Goal: Information Seeking & Learning: Learn about a topic

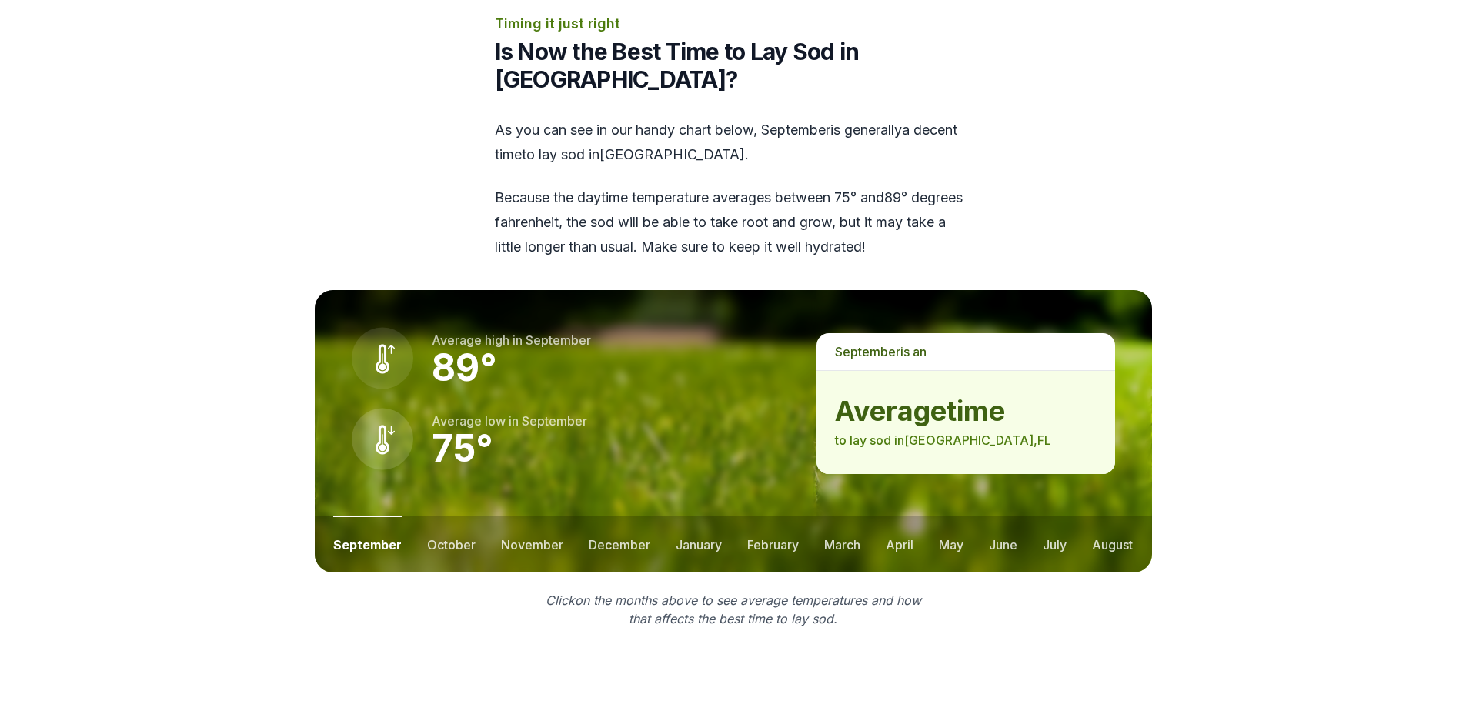
scroll to position [1949, 0]
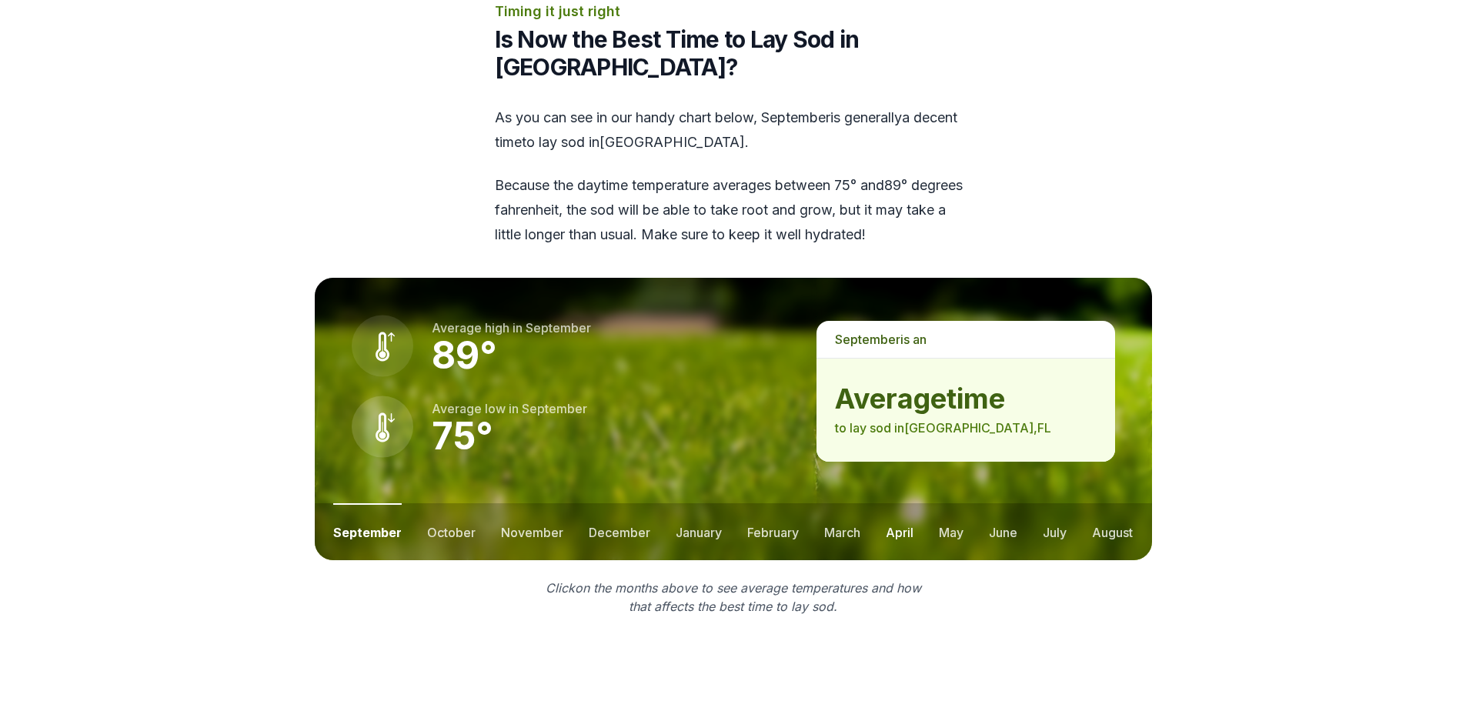
click at [896, 503] on button "april" at bounding box center [900, 531] width 28 height 57
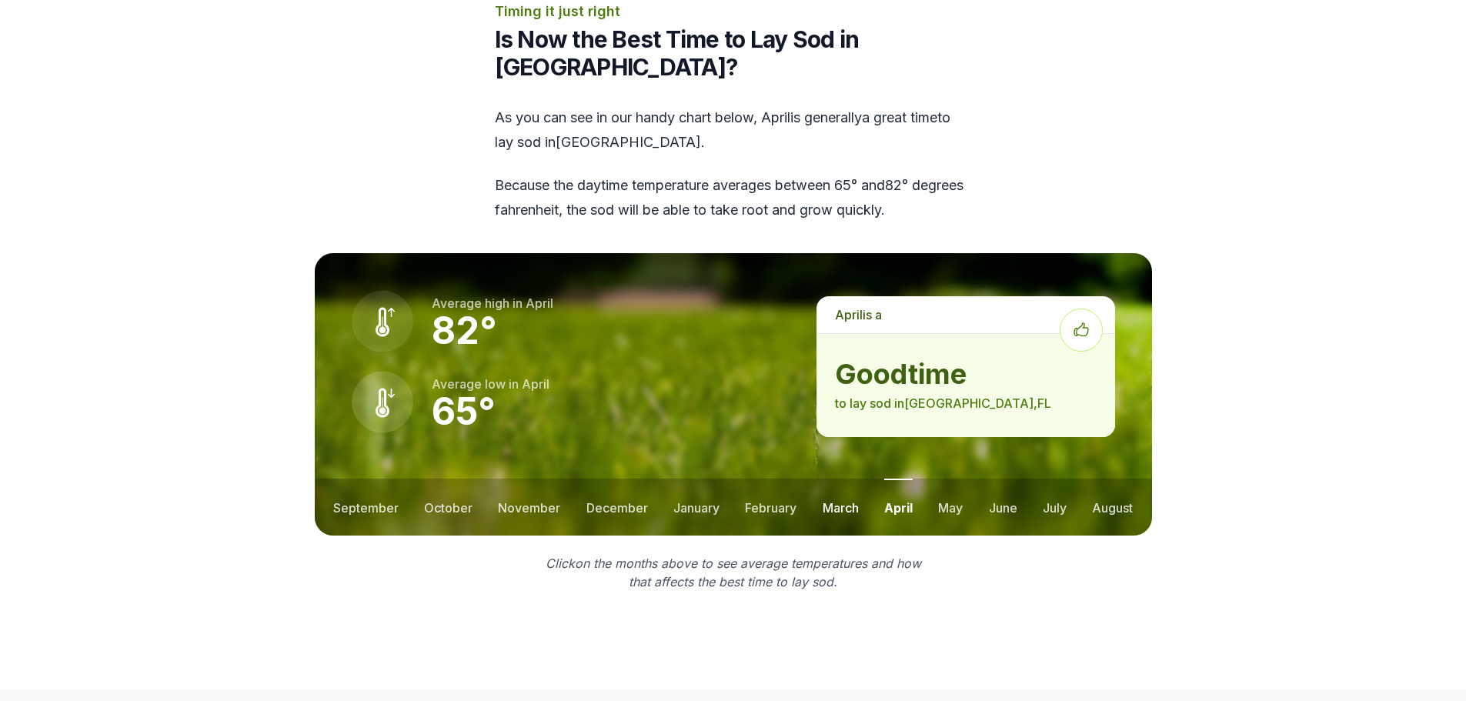
click at [834, 479] on button "march" at bounding box center [841, 507] width 36 height 57
click at [952, 479] on button "may" at bounding box center [951, 507] width 25 height 57
click at [767, 479] on button "february" at bounding box center [770, 507] width 52 height 57
click at [705, 479] on button "january" at bounding box center [695, 507] width 46 height 57
click at [618, 479] on button "december" at bounding box center [616, 507] width 62 height 57
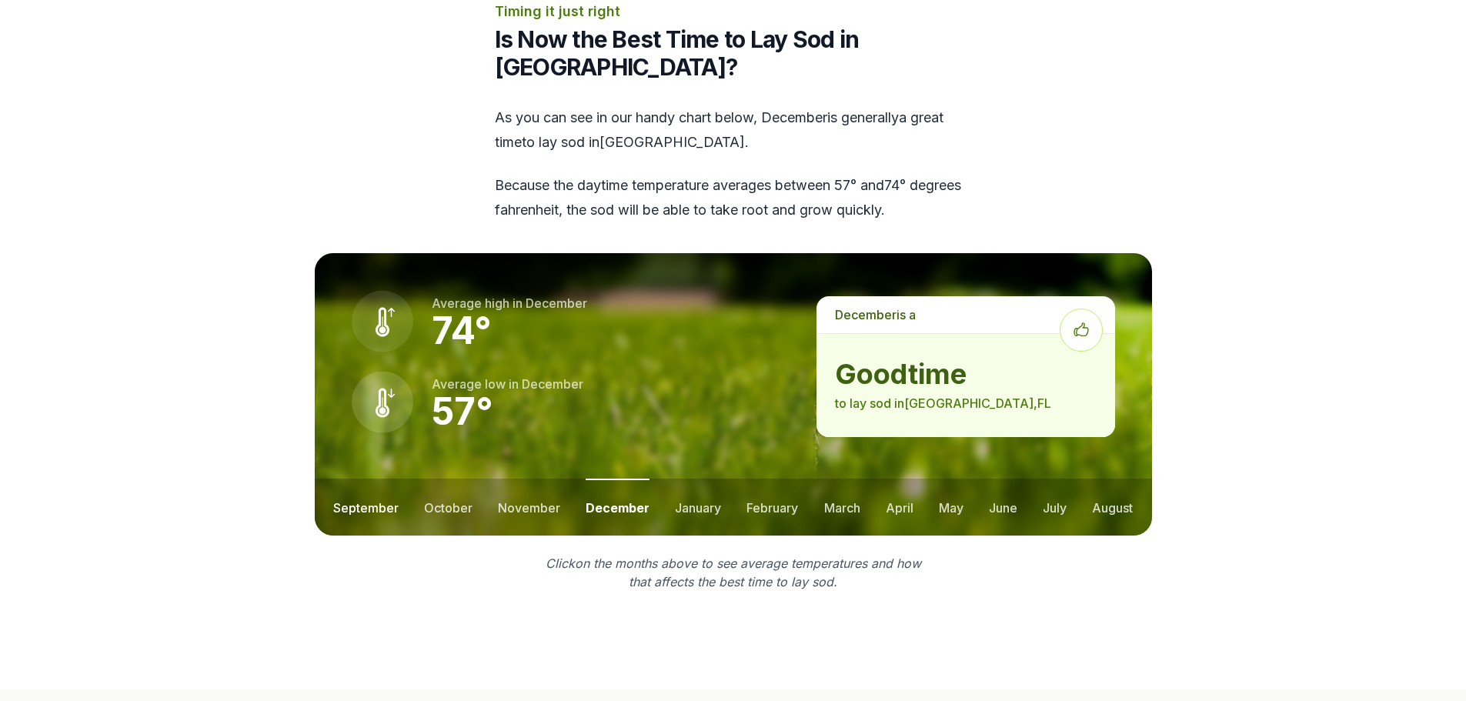
click at [384, 479] on button "september" at bounding box center [365, 507] width 65 height 57
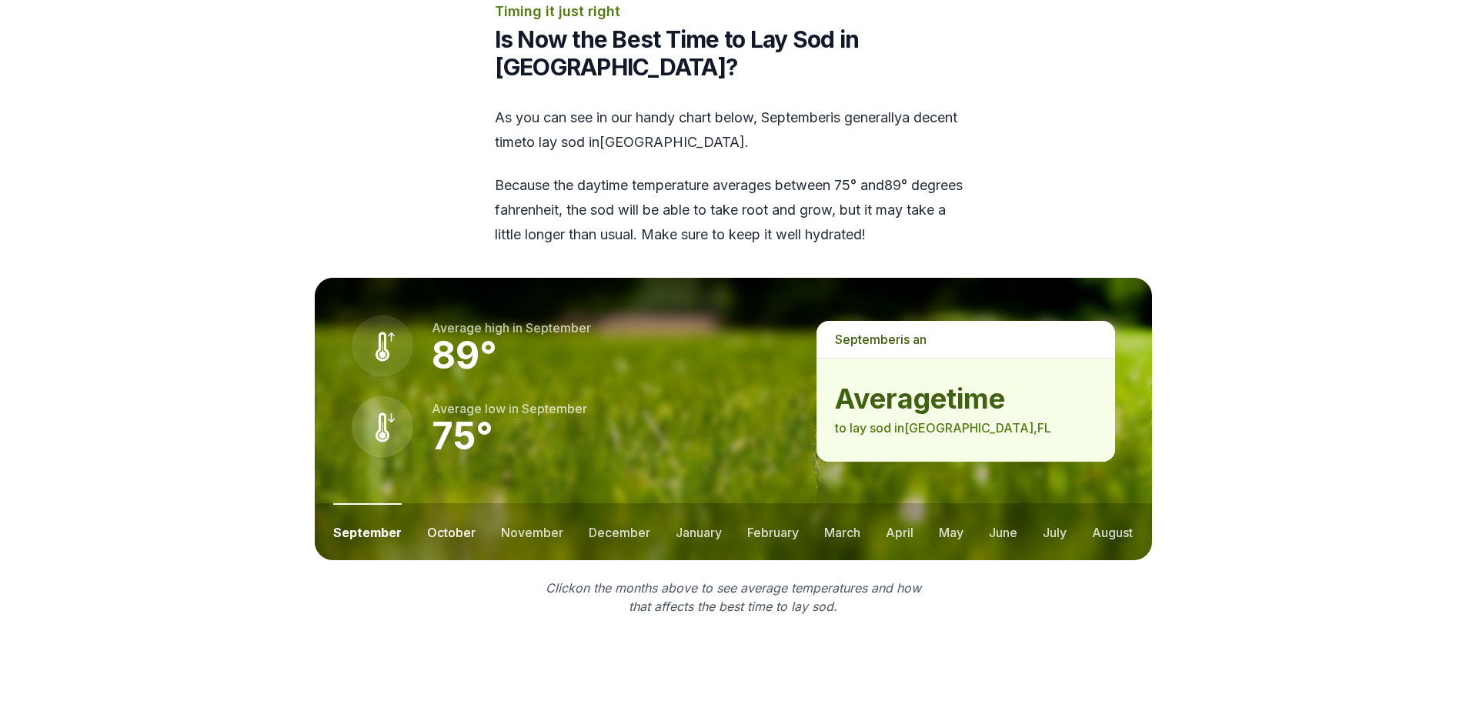
click at [452, 503] on button "october" at bounding box center [451, 531] width 48 height 57
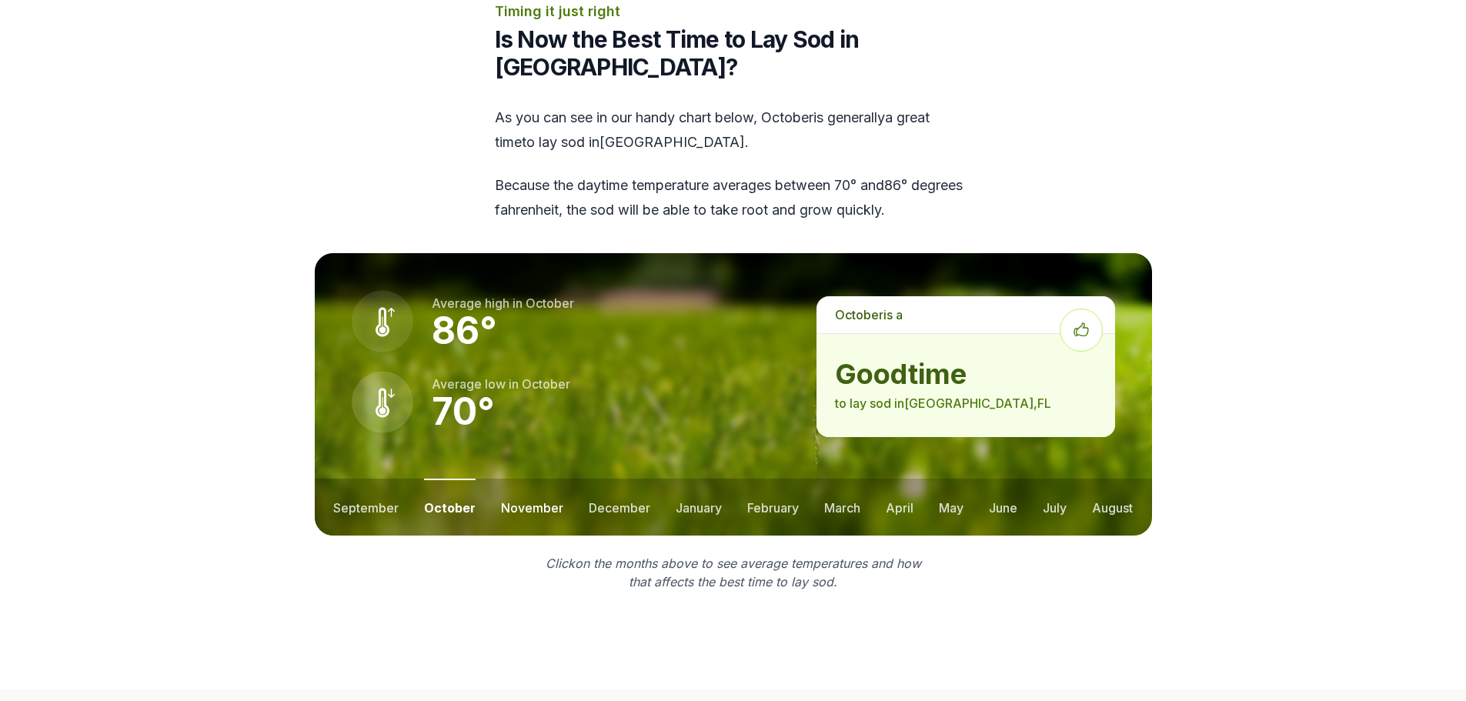
click at [540, 479] on button "november" at bounding box center [532, 507] width 62 height 57
click at [628, 479] on button "december" at bounding box center [618, 507] width 62 height 57
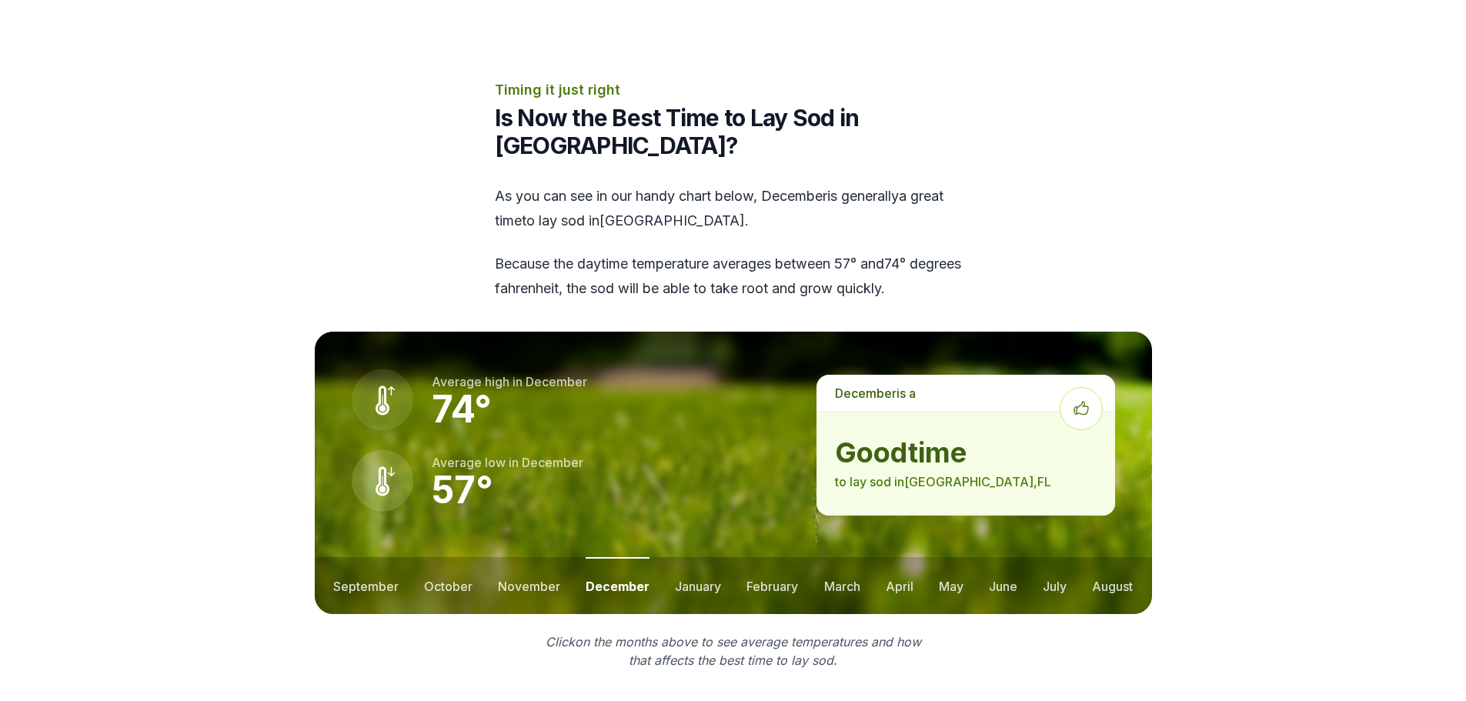
scroll to position [1847, 0]
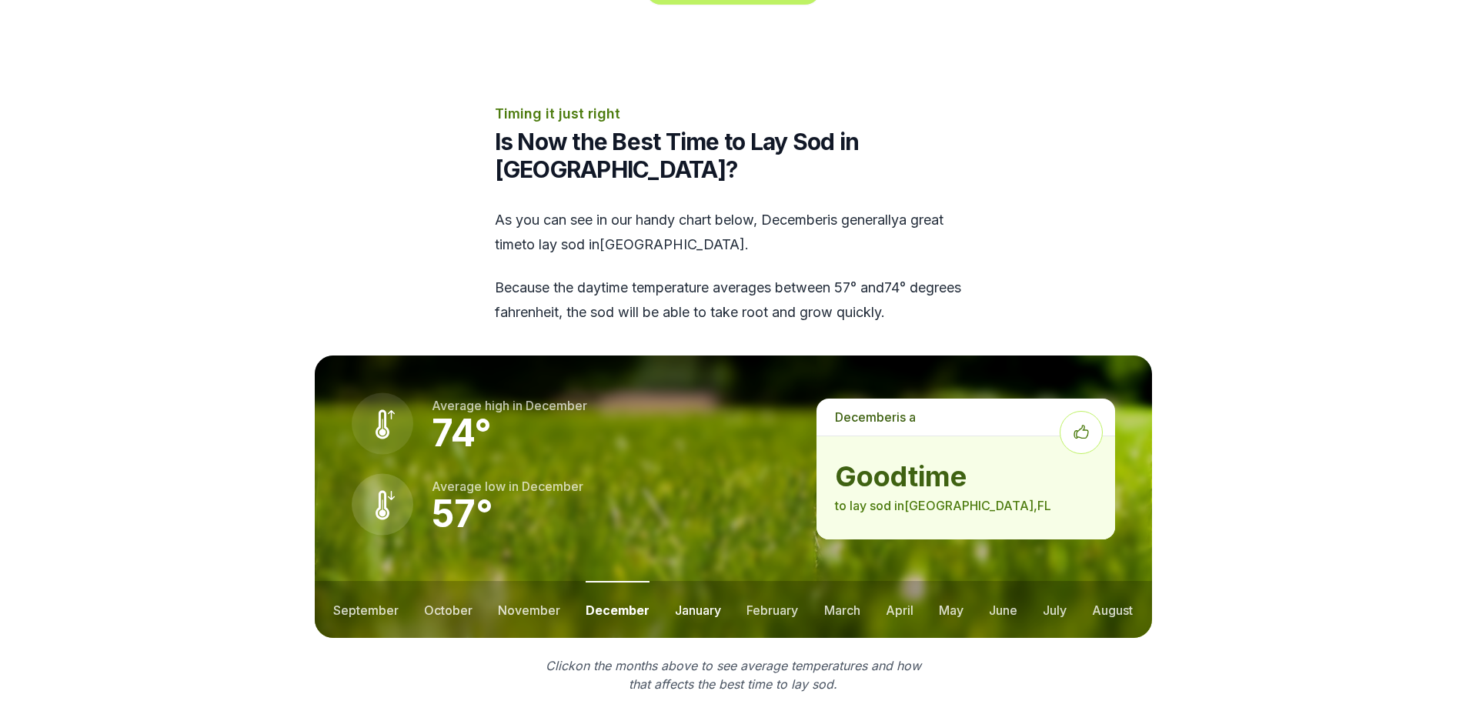
click at [696, 581] on button "january" at bounding box center [698, 609] width 46 height 57
click at [774, 581] on button "february" at bounding box center [775, 609] width 52 height 57
click at [841, 581] on button "march" at bounding box center [843, 609] width 36 height 57
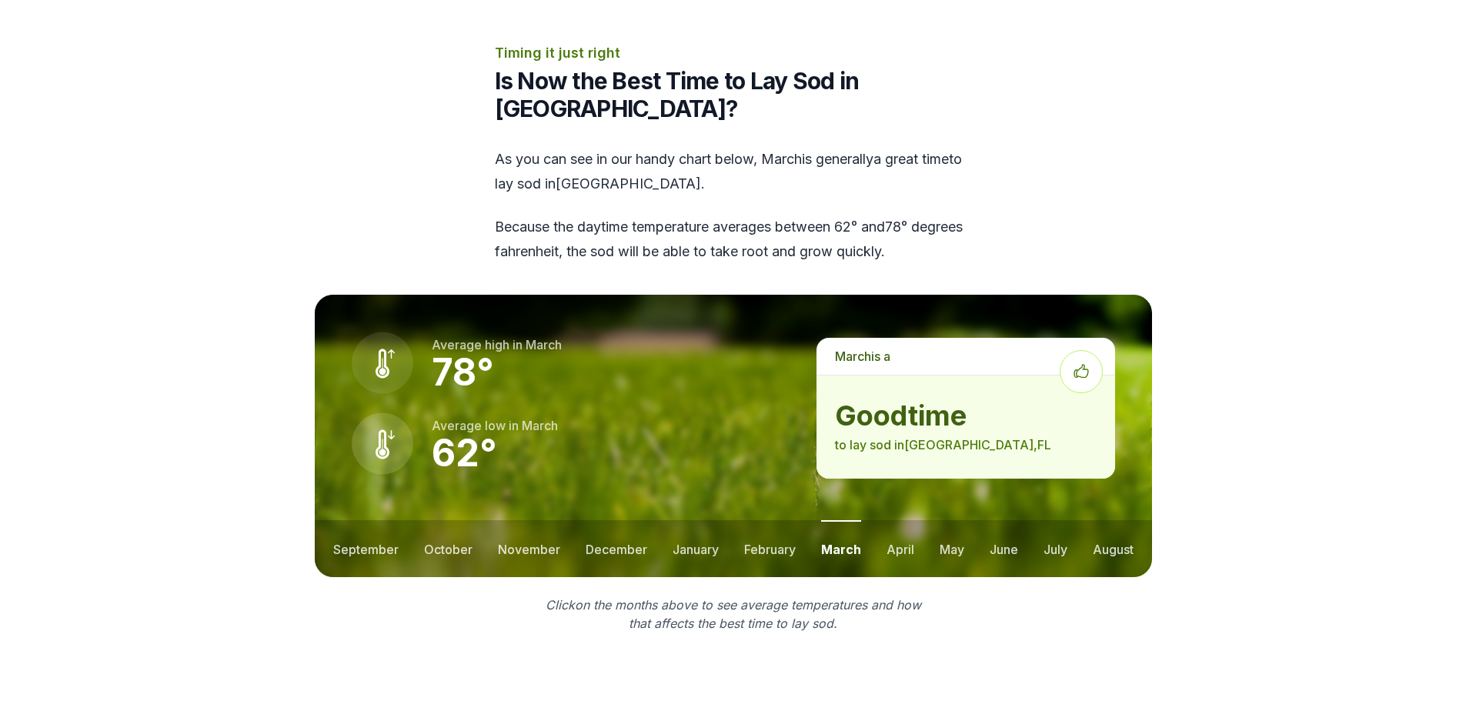
scroll to position [1872, 0]
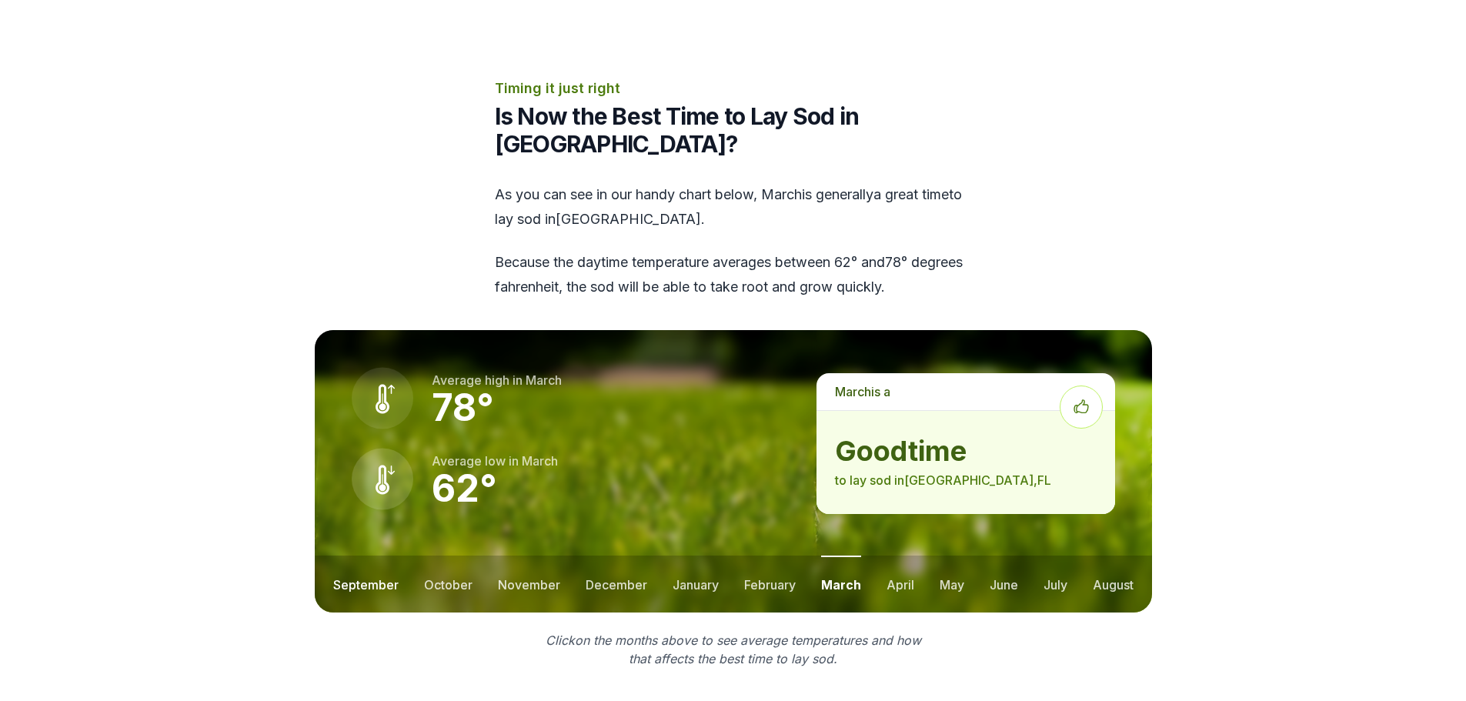
click at [363, 556] on button "september" at bounding box center [365, 584] width 65 height 57
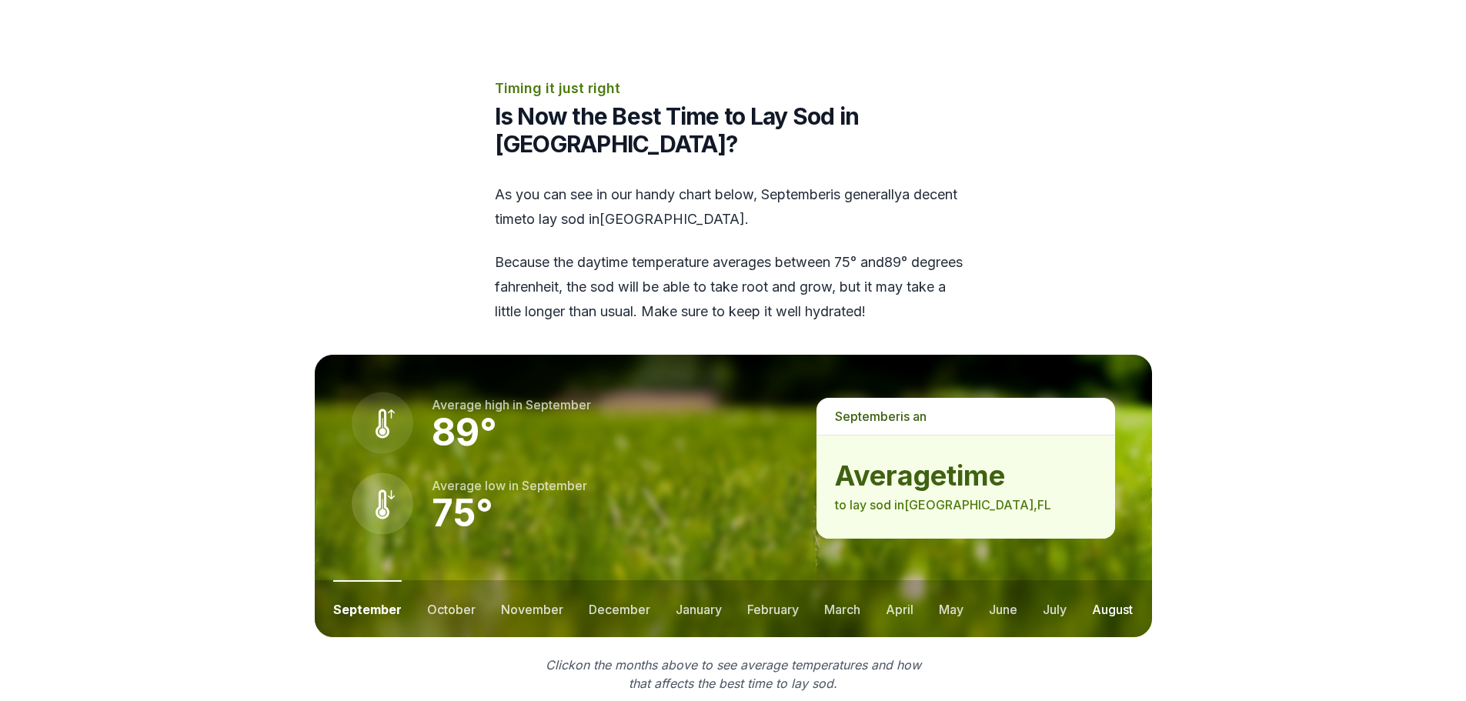
click at [1114, 580] on button "august" at bounding box center [1112, 608] width 41 height 57
click at [1033, 580] on ul "september october november december january february march april may june july …" at bounding box center [733, 608] width 837 height 57
click at [447, 580] on button "october" at bounding box center [448, 608] width 48 height 57
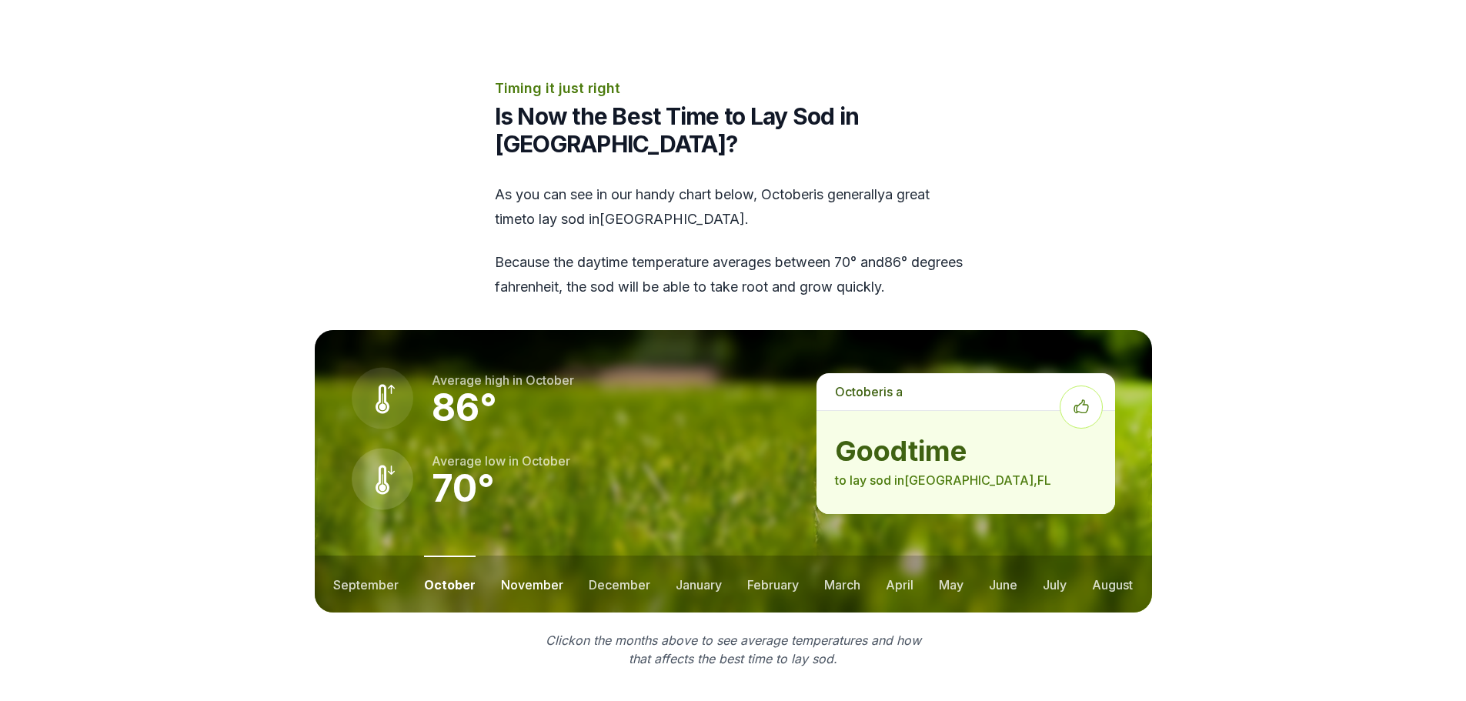
click at [537, 556] on button "november" at bounding box center [532, 584] width 62 height 57
click at [618, 556] on button "december" at bounding box center [618, 584] width 62 height 57
click at [695, 556] on button "january" at bounding box center [698, 584] width 46 height 57
click at [767, 556] on button "february" at bounding box center [775, 584] width 52 height 57
click at [833, 556] on button "march" at bounding box center [843, 584] width 36 height 57
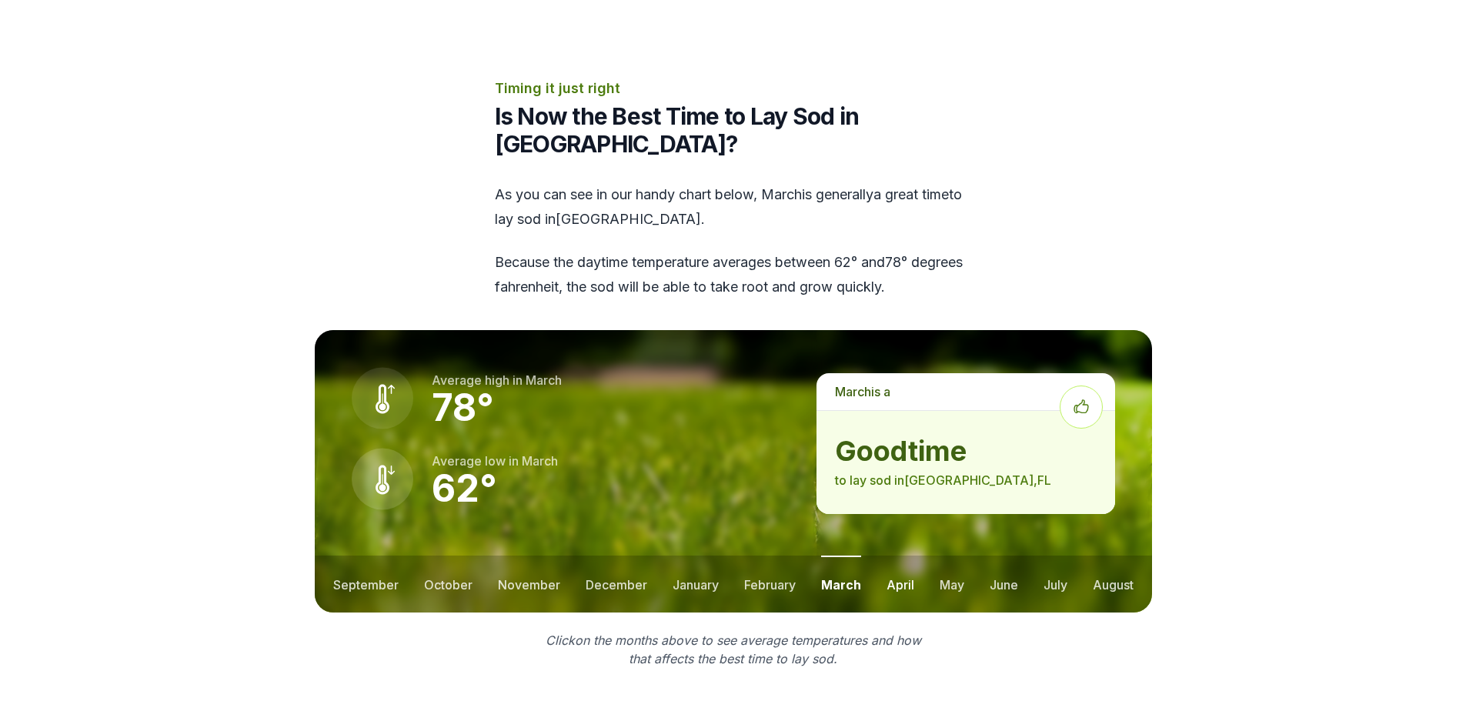
click at [896, 556] on button "april" at bounding box center [900, 584] width 28 height 57
click at [953, 556] on button "may" at bounding box center [950, 584] width 25 height 57
click at [1006, 556] on button "june" at bounding box center [1003, 584] width 28 height 57
click at [1052, 556] on button "july" at bounding box center [1055, 584] width 24 height 57
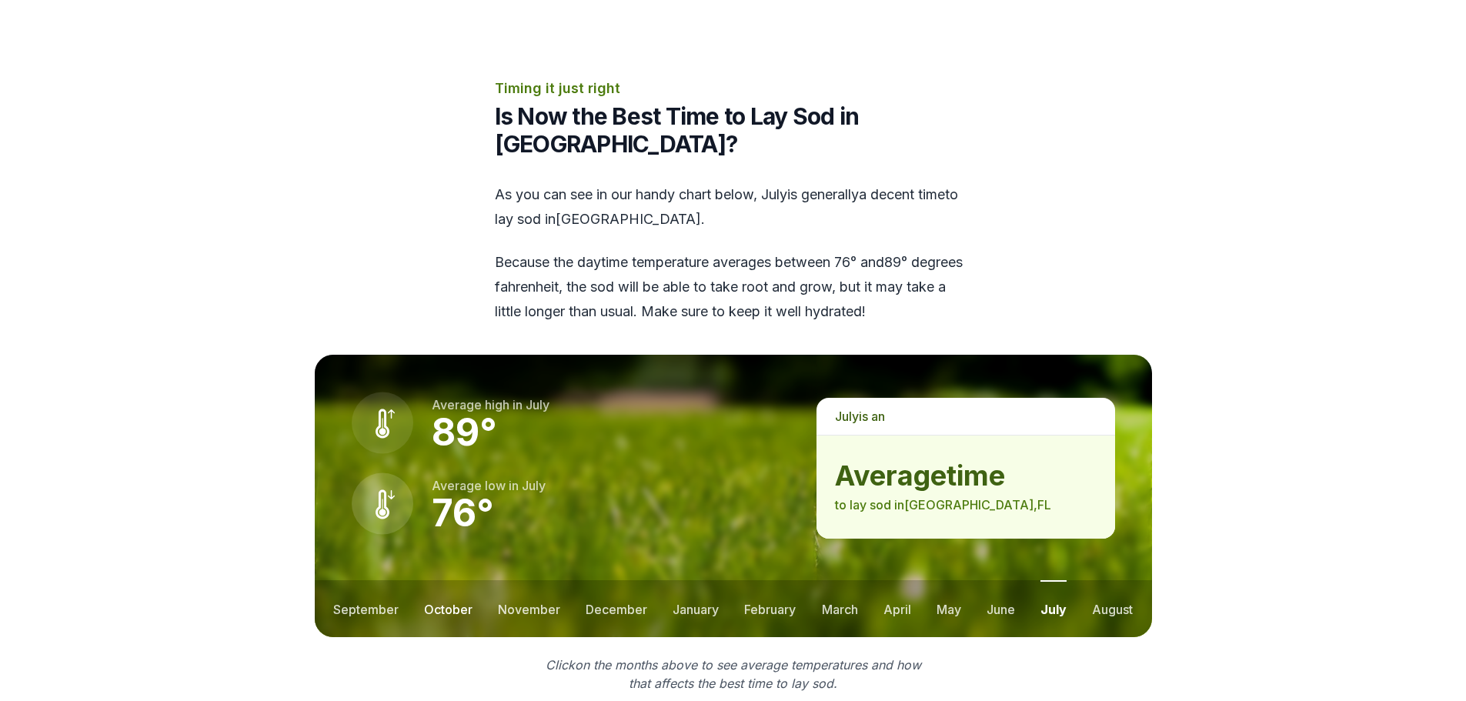
click at [440, 580] on button "october" at bounding box center [448, 608] width 48 height 57
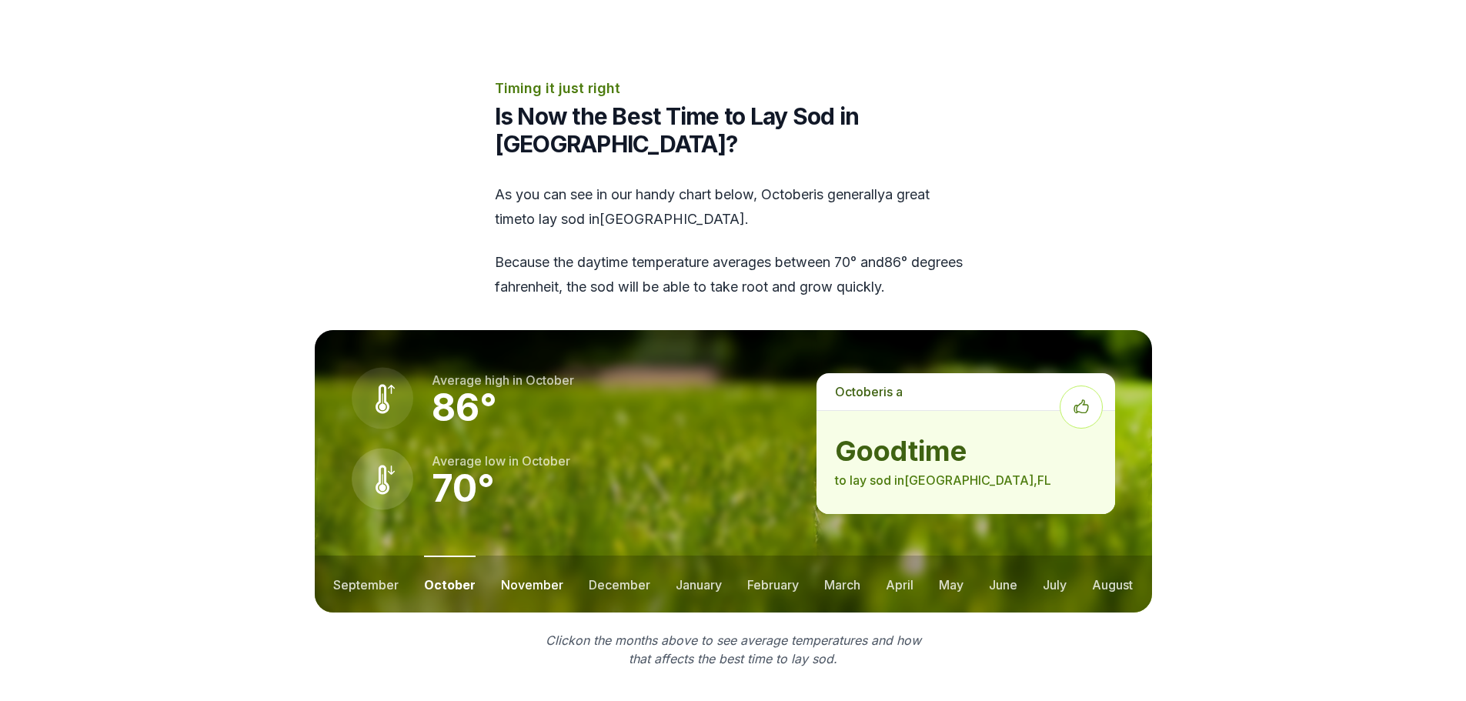
click at [525, 556] on button "november" at bounding box center [532, 584] width 62 height 57
click at [454, 556] on button "october" at bounding box center [448, 584] width 48 height 57
click at [614, 556] on button "december" at bounding box center [620, 584] width 62 height 57
